Goal: Check status: Check status

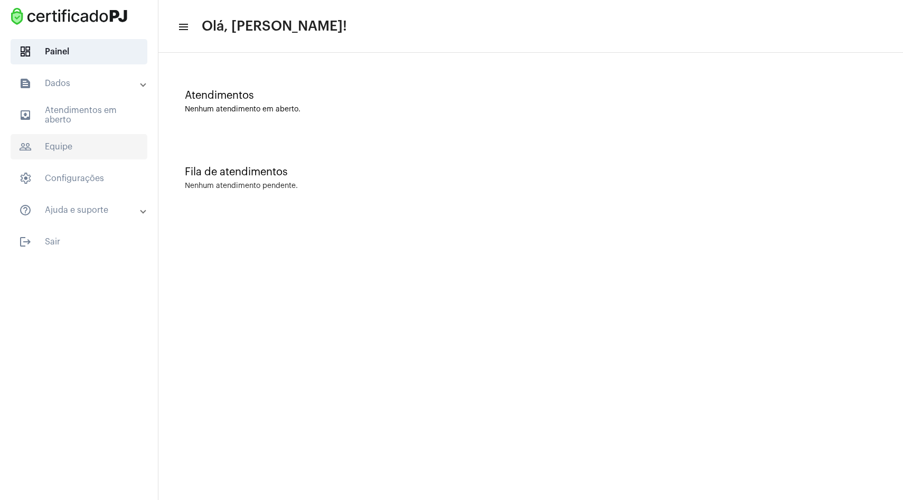
click at [96, 144] on span "people_outline Equipe" at bounding box center [79, 146] width 137 height 25
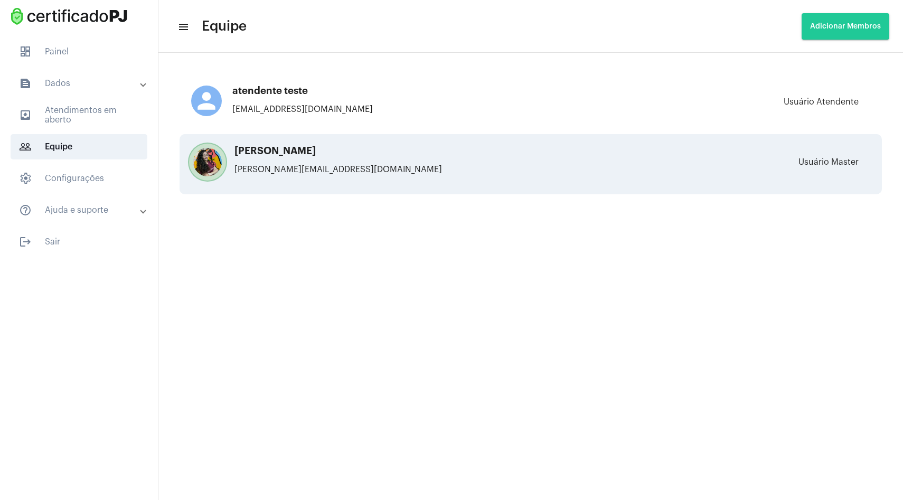
click at [300, 159] on div "[PERSON_NAME] Sirimarco [EMAIL_ADDRESS][DOMAIN_NAME]" at bounding box center [376, 164] width 370 height 37
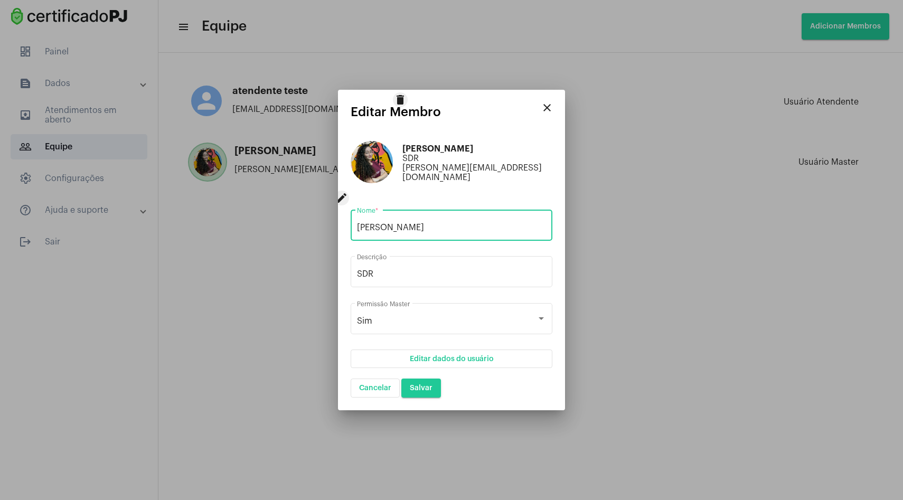
click at [547, 114] on mat-icon "close" at bounding box center [547, 107] width 13 height 13
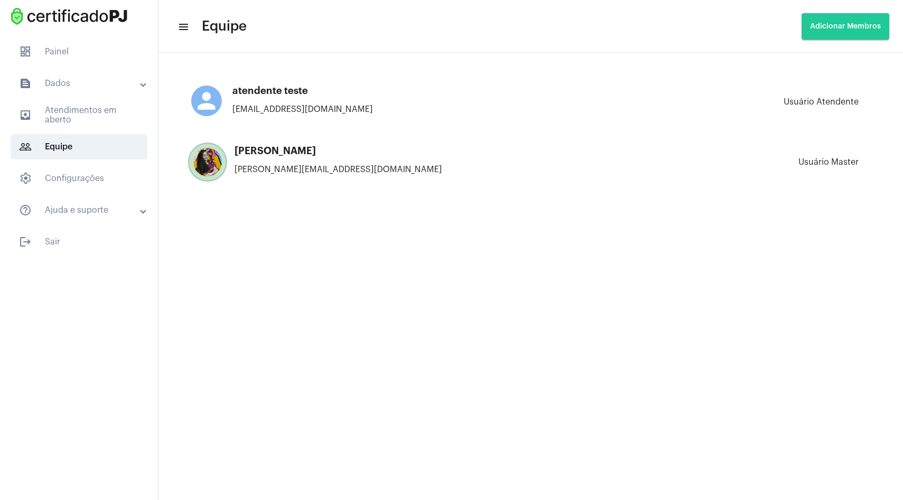
click at [87, 83] on mat-panel-title "text_snippet_outlined Dados" at bounding box center [80, 83] width 122 height 13
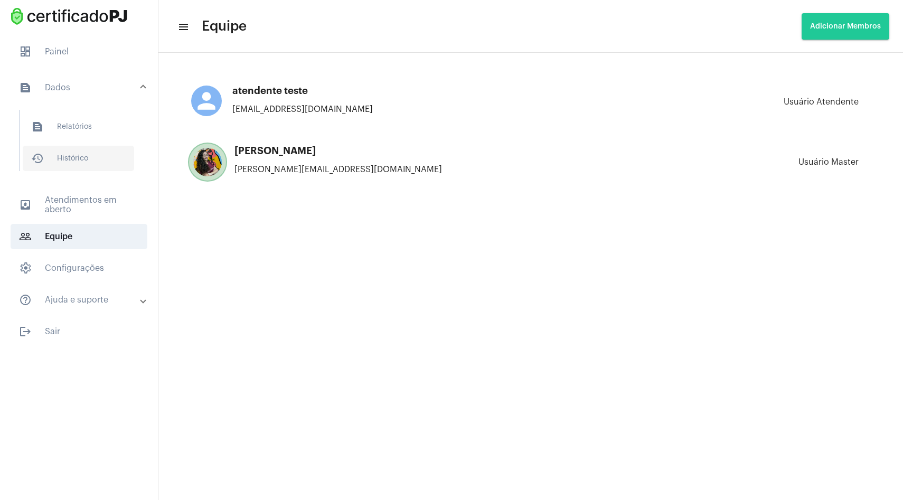
click at [87, 146] on span "history_outlined Histórico" at bounding box center [78, 158] width 111 height 25
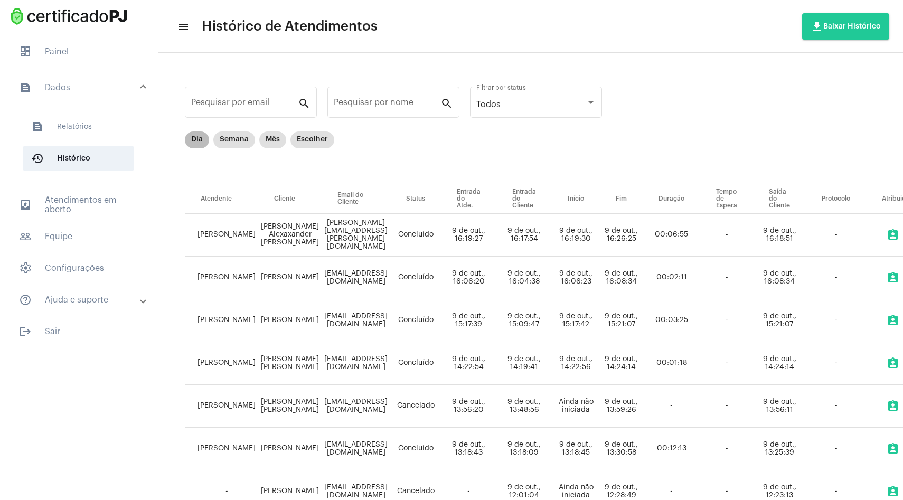
click at [193, 140] on mat-chip "Dia" at bounding box center [197, 139] width 24 height 17
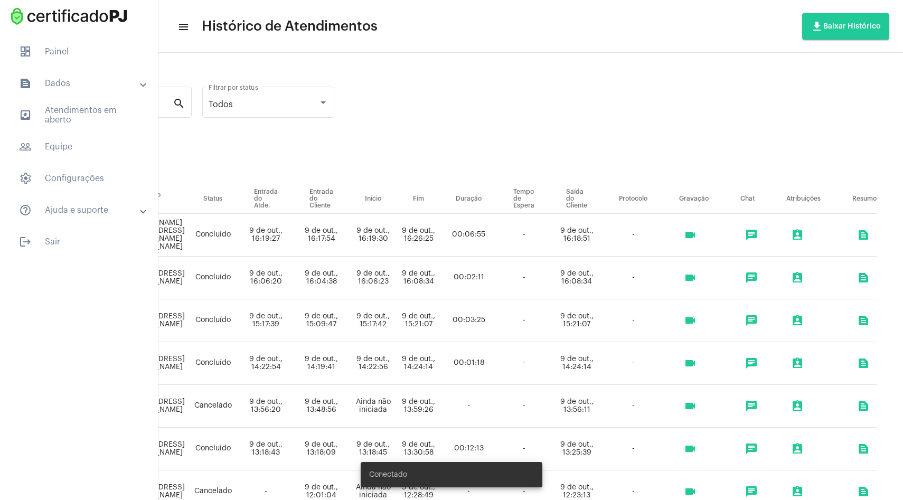
scroll to position [0, 309]
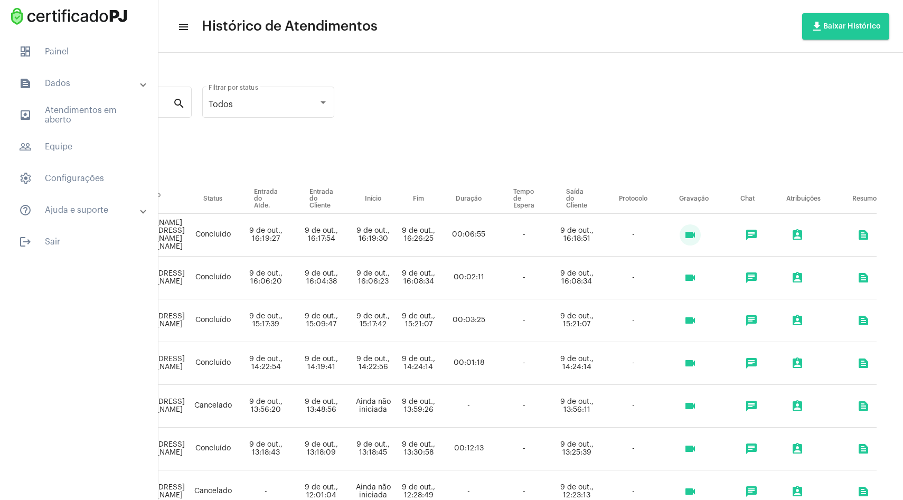
click at [685, 234] on mat-icon "videocam" at bounding box center [690, 235] width 13 height 13
click at [688, 279] on mat-icon "videocam" at bounding box center [690, 277] width 13 height 13
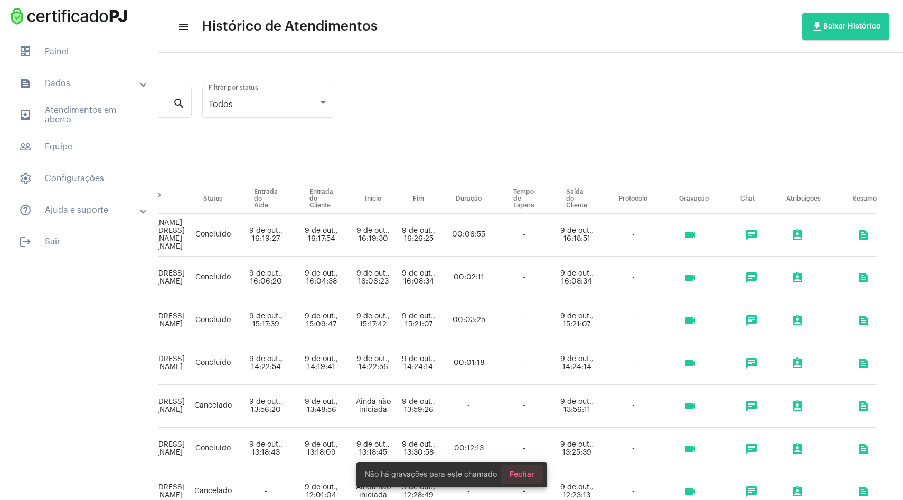
click at [518, 478] on span "Fechar" at bounding box center [521, 474] width 25 height 7
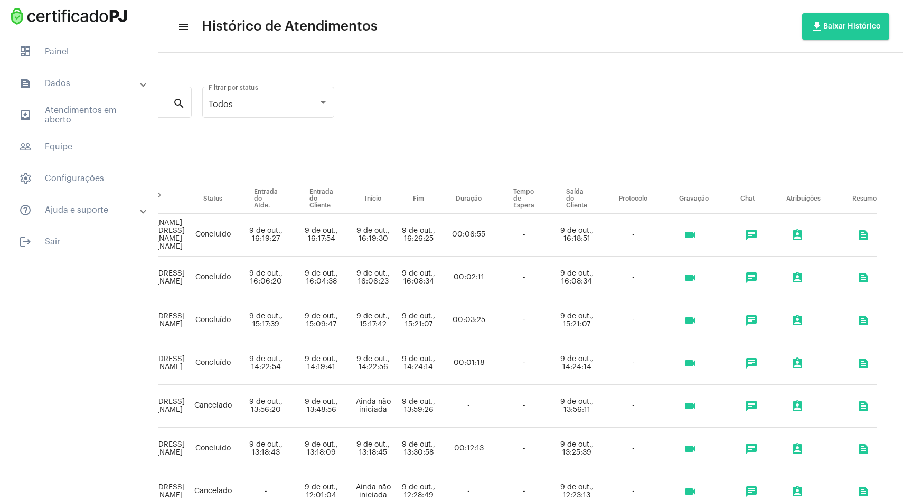
click at [689, 239] on mat-icon "videocam" at bounding box center [690, 235] width 13 height 13
